Goal: Task Accomplishment & Management: Manage account settings

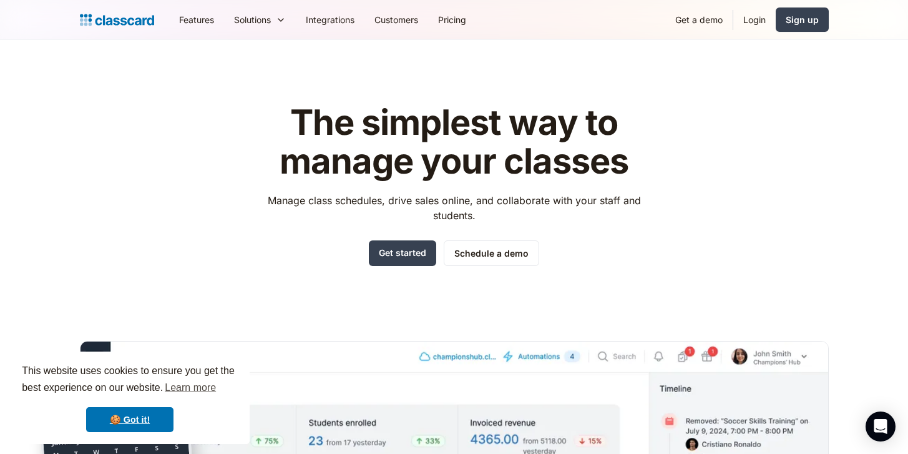
scroll to position [6, 0]
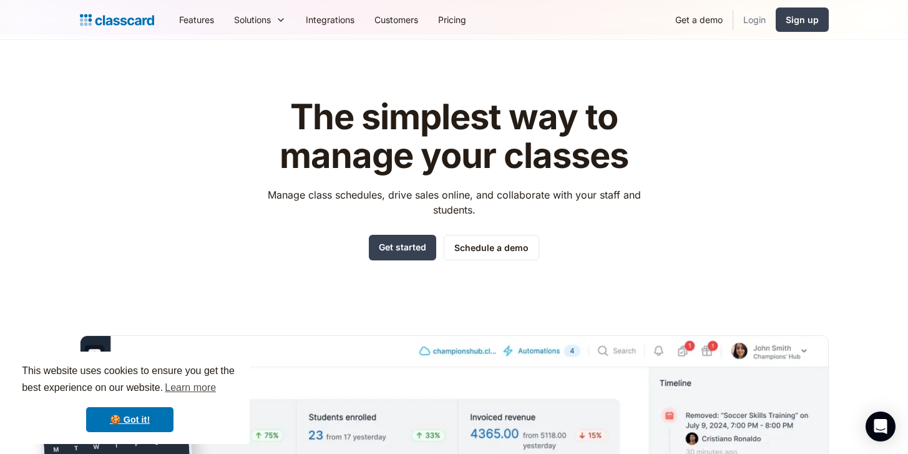
click at [750, 19] on link "Login" at bounding box center [755, 20] width 42 height 28
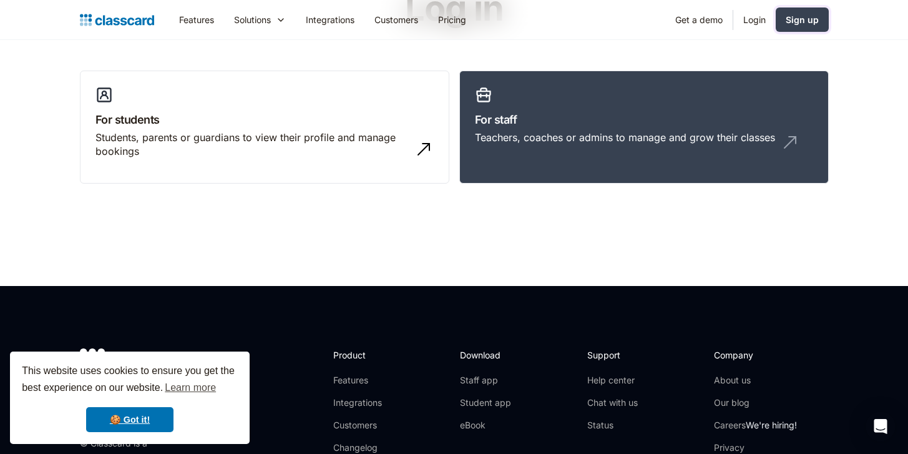
scroll to position [97, 0]
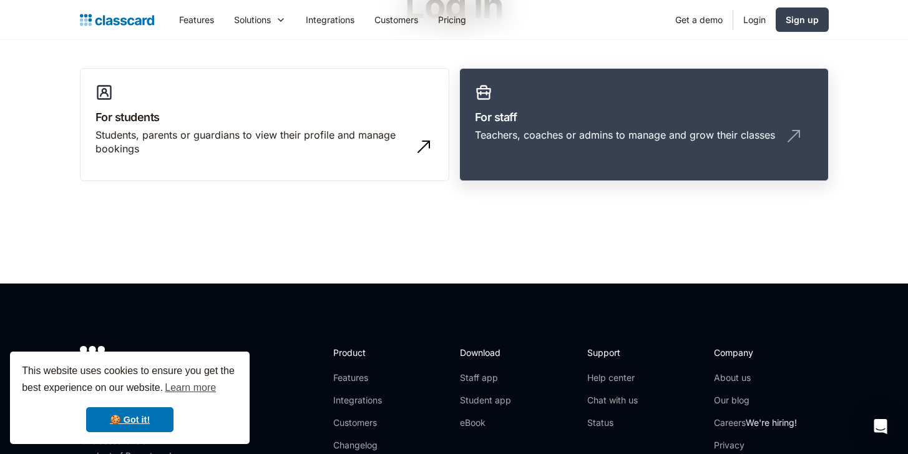
click at [631, 132] on div "Teachers, coaches or admins to manage and grow their classes" at bounding box center [625, 135] width 300 height 14
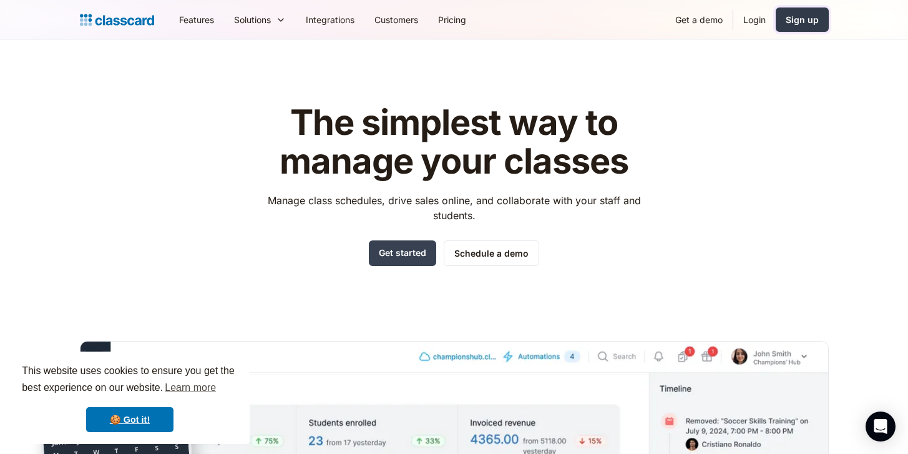
click at [797, 14] on div "Sign up" at bounding box center [802, 19] width 33 height 13
